Goal: Information Seeking & Learning: Find specific fact

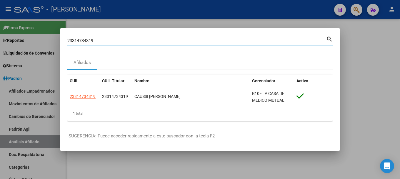
click at [195, 42] on input "23314734319" at bounding box center [196, 40] width 259 height 5
type input "20418013851"
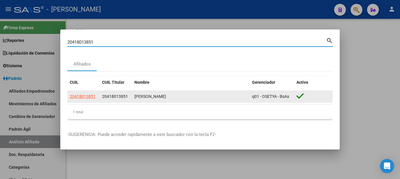
click at [85, 94] on app-link-go-to "20418013851" at bounding box center [83, 96] width 26 height 7
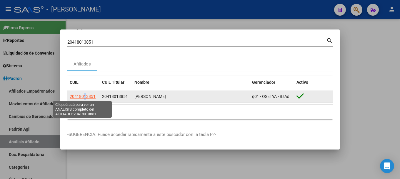
click at [85, 94] on span "20418013851" at bounding box center [83, 96] width 26 height 5
copy span "1"
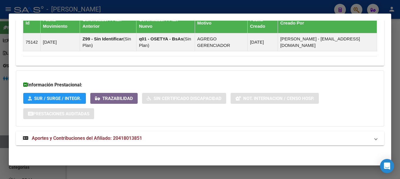
click at [151, 138] on mat-panel-title "Aportes y Contribuciones del Afiliado: 20418013851" at bounding box center [196, 137] width 347 height 7
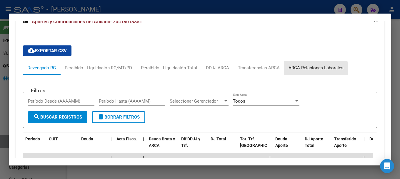
click at [309, 69] on div "ARCA Relaciones Laborales" at bounding box center [316, 67] width 55 height 6
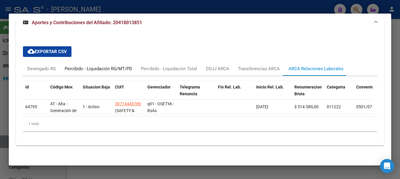
click at [62, 66] on div "Percibido - Liquidación RG/MT/PD" at bounding box center [98, 68] width 76 height 14
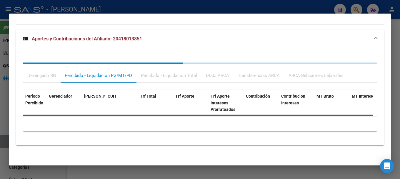
scroll to position [476, 0]
click at [54, 74] on div "Devengado RG Percibido - Liquidación RG/MT/PD Percibido - Liquidación Total DDJ…" at bounding box center [200, 98] width 354 height 73
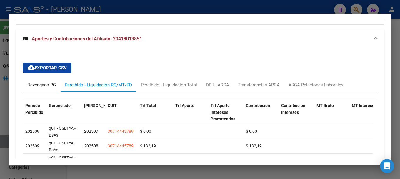
click at [49, 78] on div "Devengado RG" at bounding box center [41, 85] width 37 height 14
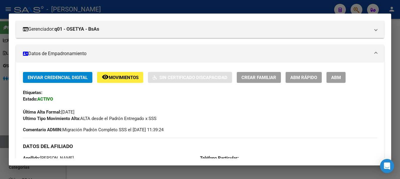
scroll to position [0, 0]
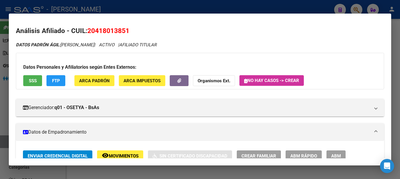
click at [102, 34] on span "20418013851" at bounding box center [108, 31] width 42 height 8
copy span "20418013851"
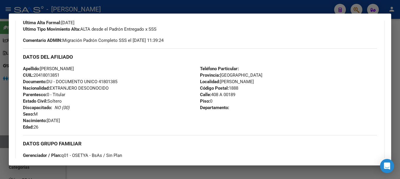
scroll to position [176, 0]
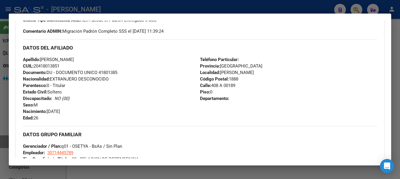
drag, startPoint x: 41, startPoint y: 66, endPoint x: 60, endPoint y: 65, distance: 18.6
click at [59, 65] on span "CUIL: 20418013851" at bounding box center [41, 65] width 36 height 5
copy span "41801385"
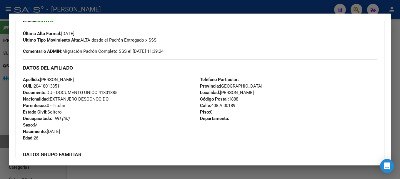
scroll to position [147, 0]
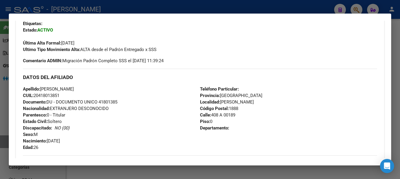
drag, startPoint x: 210, startPoint y: 114, endPoint x: 223, endPoint y: 117, distance: 13.2
click at [223, 117] on span "Calle: 408 A 00189" at bounding box center [217, 114] width 35 height 5
copy span "408 A"
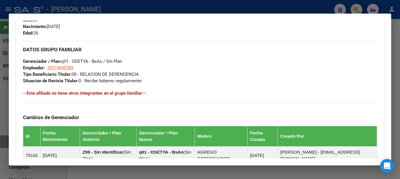
scroll to position [265, 0]
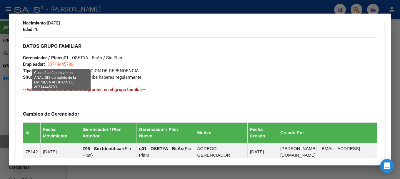
click at [57, 61] on span "30714445789" at bounding box center [60, 63] width 26 height 5
type textarea "30714445789"
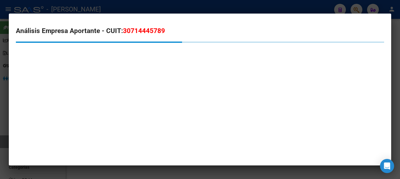
click at [145, 34] on span "30714445789" at bounding box center [144, 31] width 42 height 8
copy span "30714445789"
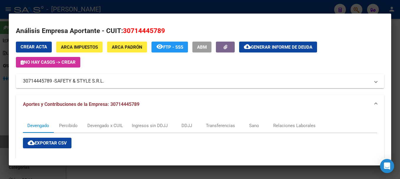
click at [90, 1] on div at bounding box center [200, 89] width 400 height 179
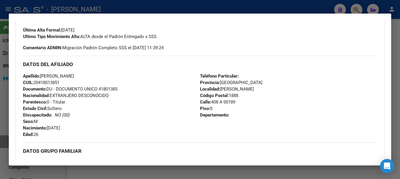
scroll to position [147, 0]
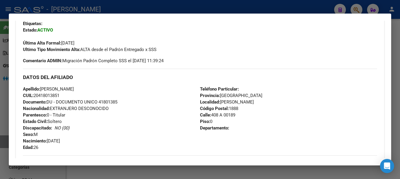
click at [127, 6] on div at bounding box center [200, 89] width 400 height 179
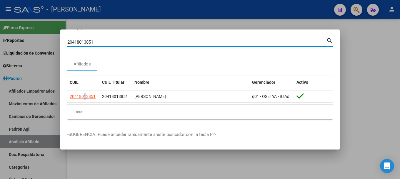
click at [182, 41] on input "20418013851" at bounding box center [196, 41] width 259 height 5
paste input "531925"
type input "20418531925"
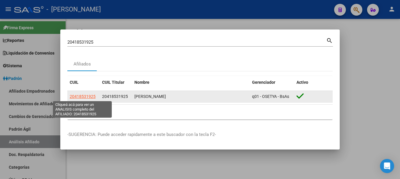
click at [89, 98] on span "20418531925" at bounding box center [83, 96] width 26 height 5
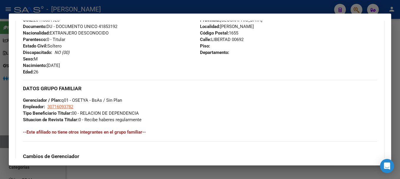
scroll to position [374, 0]
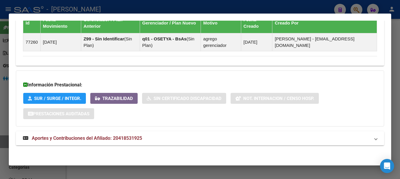
click at [175, 135] on mat-panel-title "Aportes y Contribuciones del Afiliado: 20418531925" at bounding box center [196, 137] width 347 height 7
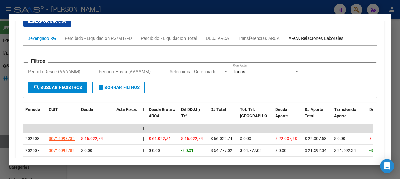
click at [312, 41] on div "ARCA Relaciones Laborales" at bounding box center [316, 38] width 55 height 6
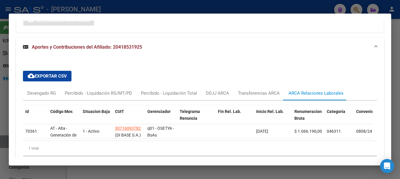
scroll to position [494, 0]
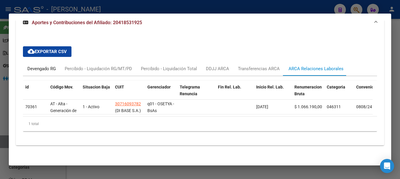
click at [35, 67] on div "Devengado RG" at bounding box center [41, 68] width 29 height 6
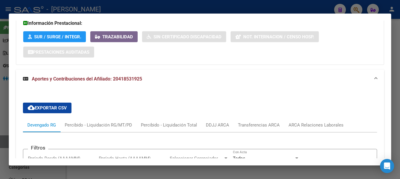
click at [86, 74] on mat-expansion-panel-header "Aportes y Contribuciones del Afiliado: 20418531925" at bounding box center [200, 78] width 368 height 19
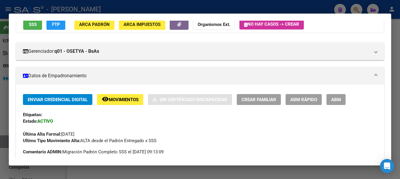
scroll to position [0, 0]
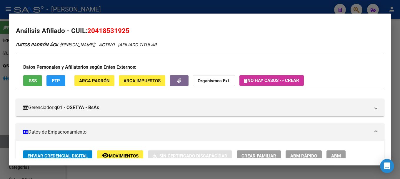
click at [102, 33] on span "20418531925" at bounding box center [108, 31] width 42 height 8
copy span "20418531925"
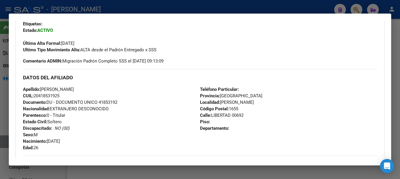
scroll to position [147, 0]
drag, startPoint x: 40, startPoint y: 97, endPoint x: 59, endPoint y: 98, distance: 18.3
click at [59, 98] on div "Apellido: [PERSON_NAME]: 20418531925 Documento: DU - DOCUMENTO UNICO 41853192 N…" at bounding box center [111, 118] width 177 height 65
copy span "41853192"
drag, startPoint x: 210, startPoint y: 114, endPoint x: 230, endPoint y: 115, distance: 19.4
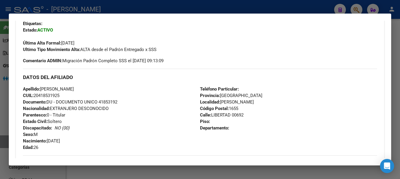
click at [230, 115] on span "Calle: LIBERTAD 00692" at bounding box center [222, 114] width 44 height 5
copy span "LIBERTAD"
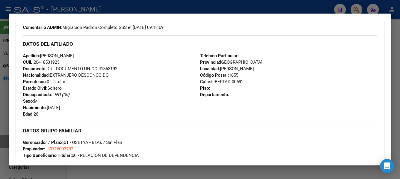
scroll to position [206, 0]
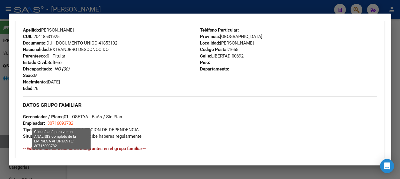
click at [64, 123] on span "30716093782" at bounding box center [60, 122] width 26 height 5
type textarea "30716093782"
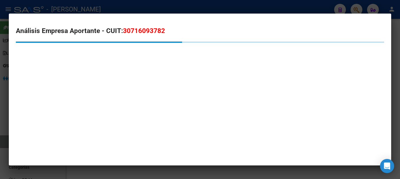
click at [144, 36] on div "Análisis Empresa Aportante - CUIT: 30716093782" at bounding box center [200, 50] width 368 height 48
click at [145, 33] on span "30716093782" at bounding box center [144, 31] width 42 height 8
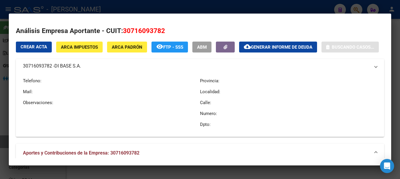
copy span "30716093782"
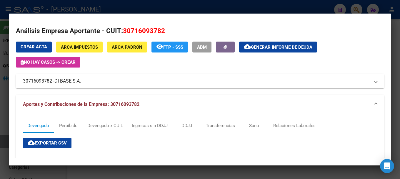
click at [104, 6] on div at bounding box center [200, 89] width 400 height 179
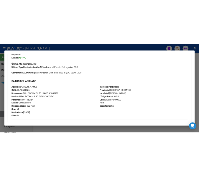
scroll to position [147, 0]
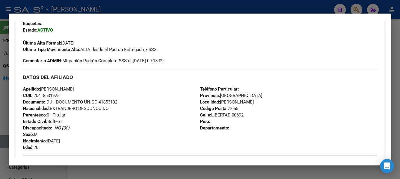
click at [164, 4] on div at bounding box center [200, 89] width 400 height 179
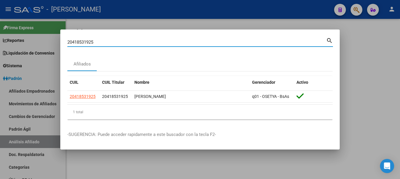
click at [204, 44] on input "20418531925" at bounding box center [196, 41] width 259 height 5
paste input "797240"
type input "20418797240"
click at [374, 113] on div at bounding box center [200, 89] width 400 height 179
